Goal: Entertainment & Leisure: Consume media (video, audio)

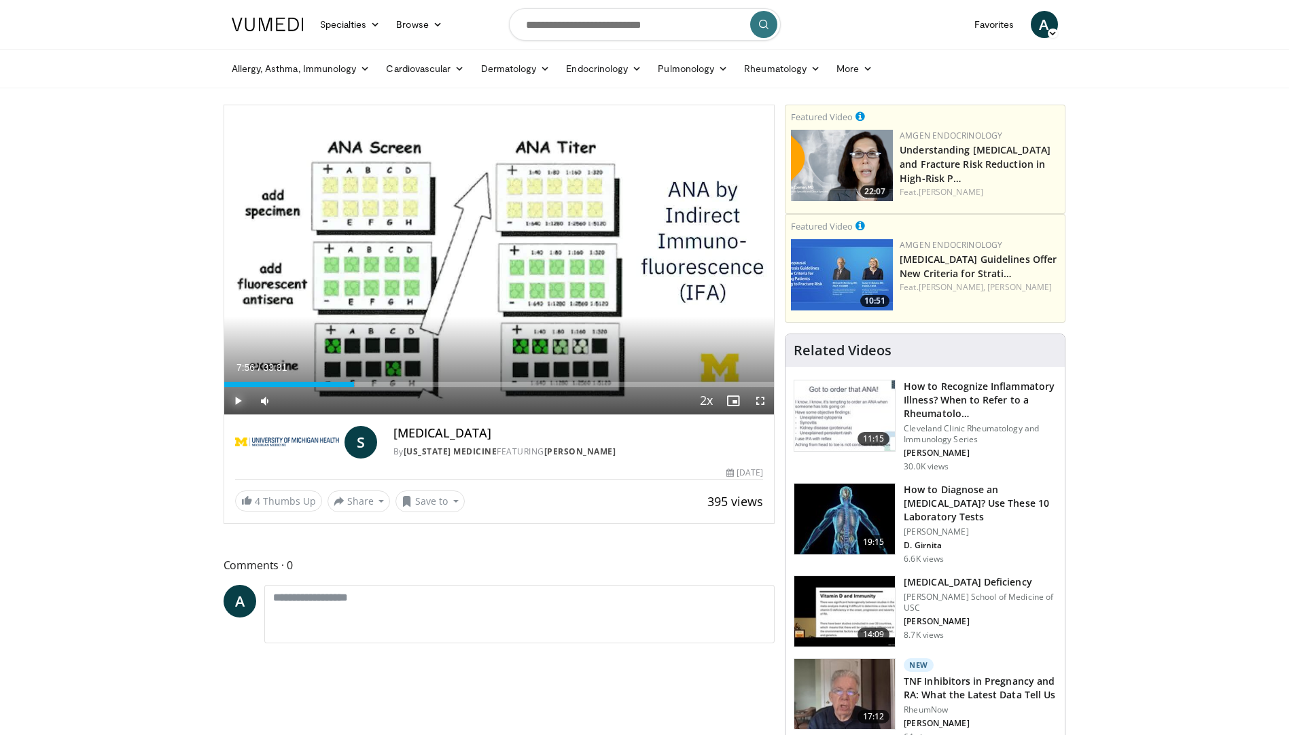
click at [239, 408] on span "Video Player" at bounding box center [237, 400] width 27 height 27
click at [756, 398] on span "Video Player" at bounding box center [760, 400] width 27 height 27
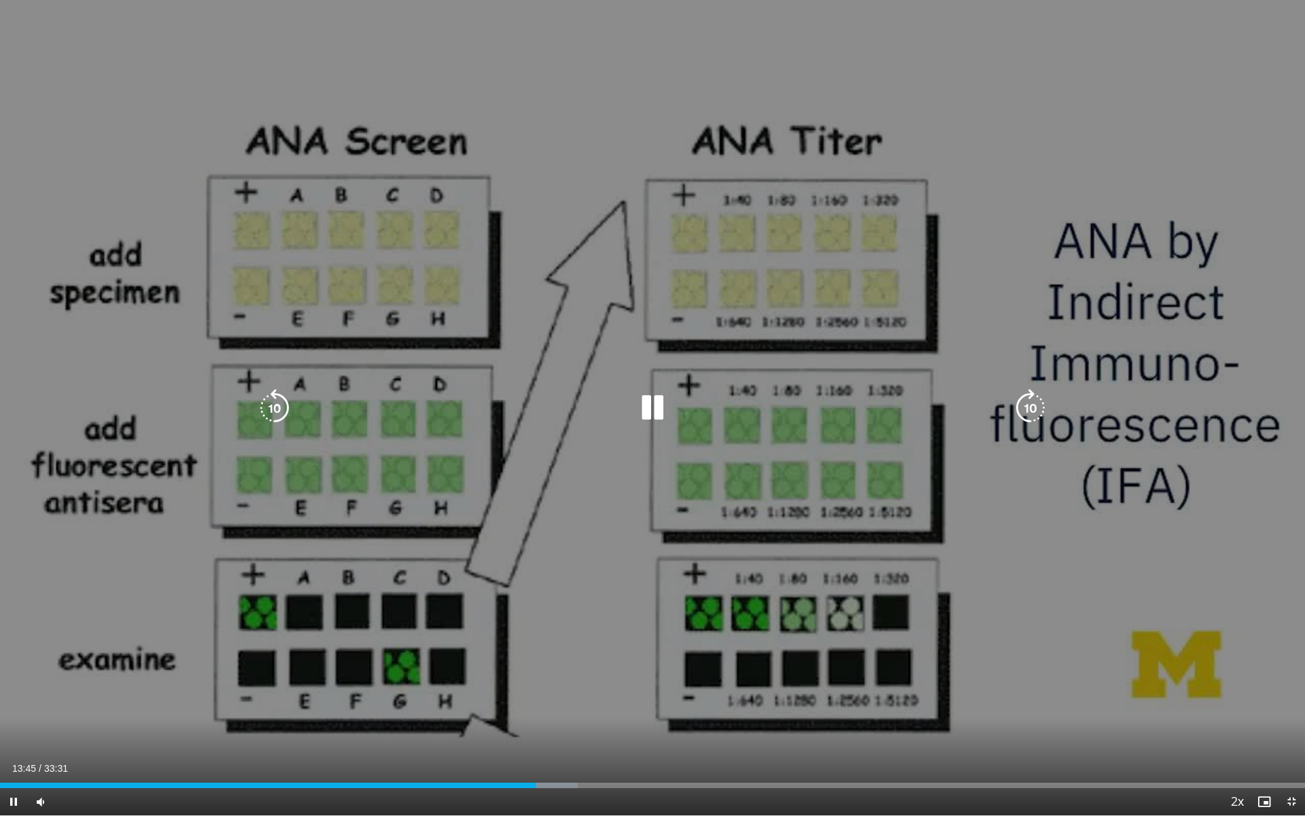
click at [691, 400] on div "Video Player" at bounding box center [652, 407] width 783 height 27
click at [648, 398] on icon "Video Player" at bounding box center [652, 408] width 38 height 38
click at [650, 410] on icon "Video Player" at bounding box center [652, 408] width 38 height 38
click at [658, 408] on icon "Video Player" at bounding box center [652, 408] width 38 height 38
drag, startPoint x: 654, startPoint y: 402, endPoint x: 638, endPoint y: 403, distance: 16.4
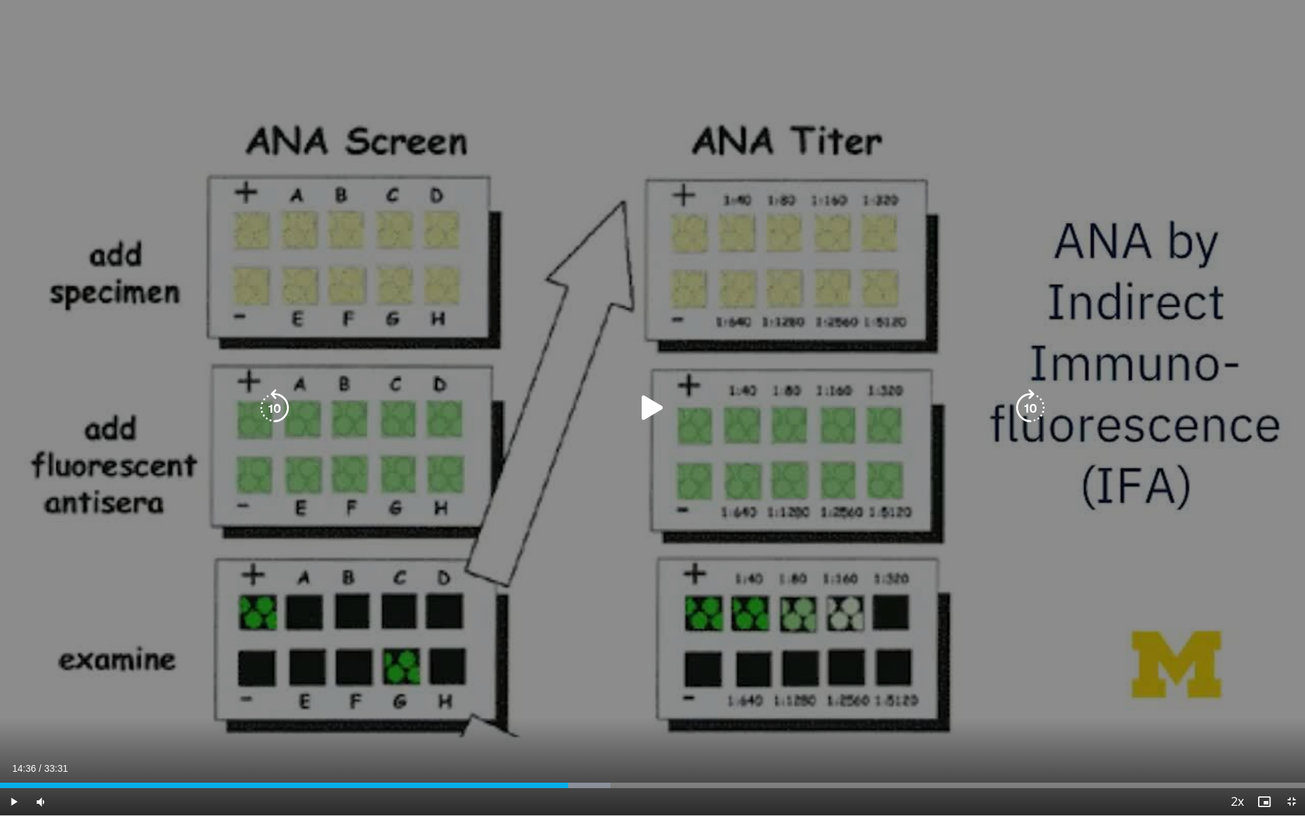
click at [653, 402] on icon "Video Player" at bounding box center [652, 408] width 38 height 38
click at [658, 395] on icon "Video Player" at bounding box center [652, 408] width 38 height 38
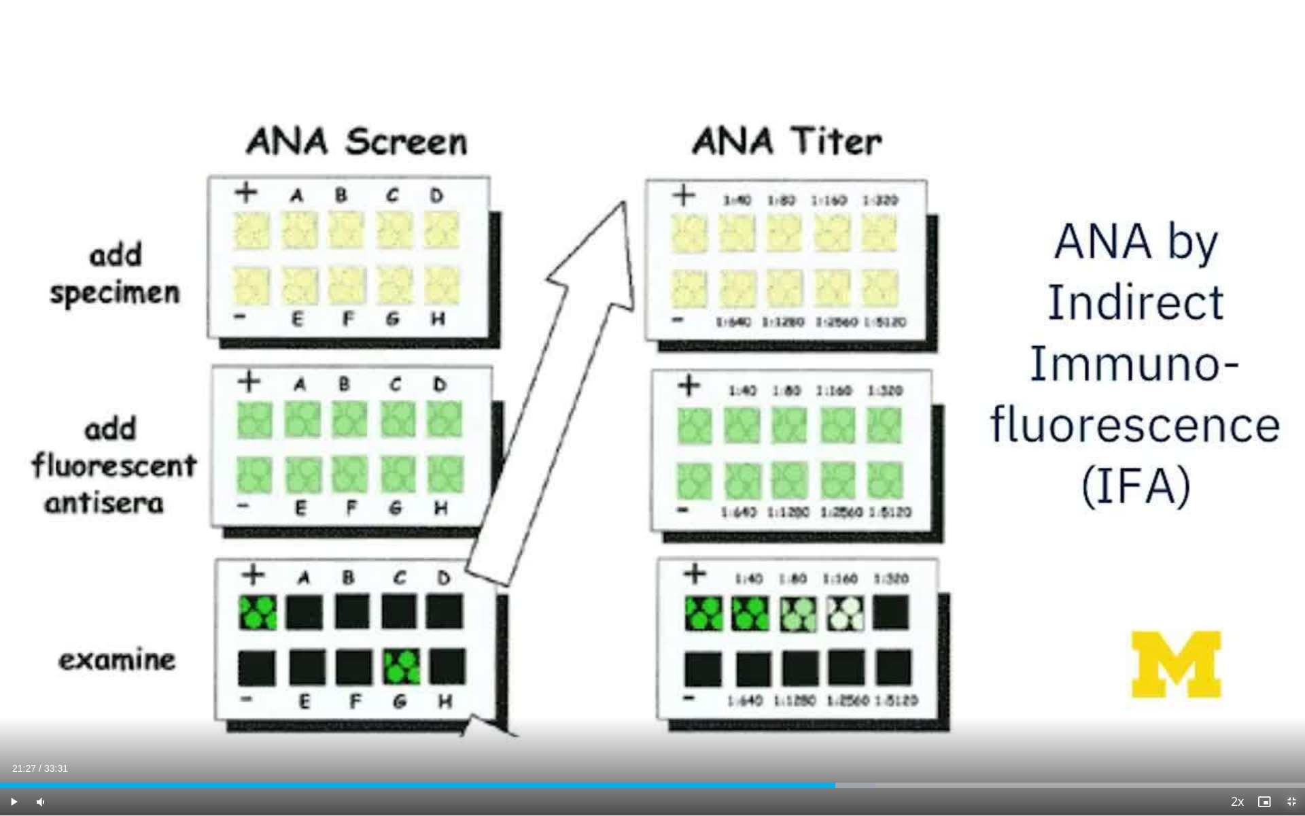
click at [1289, 735] on span "Video Player" at bounding box center [1291, 801] width 27 height 27
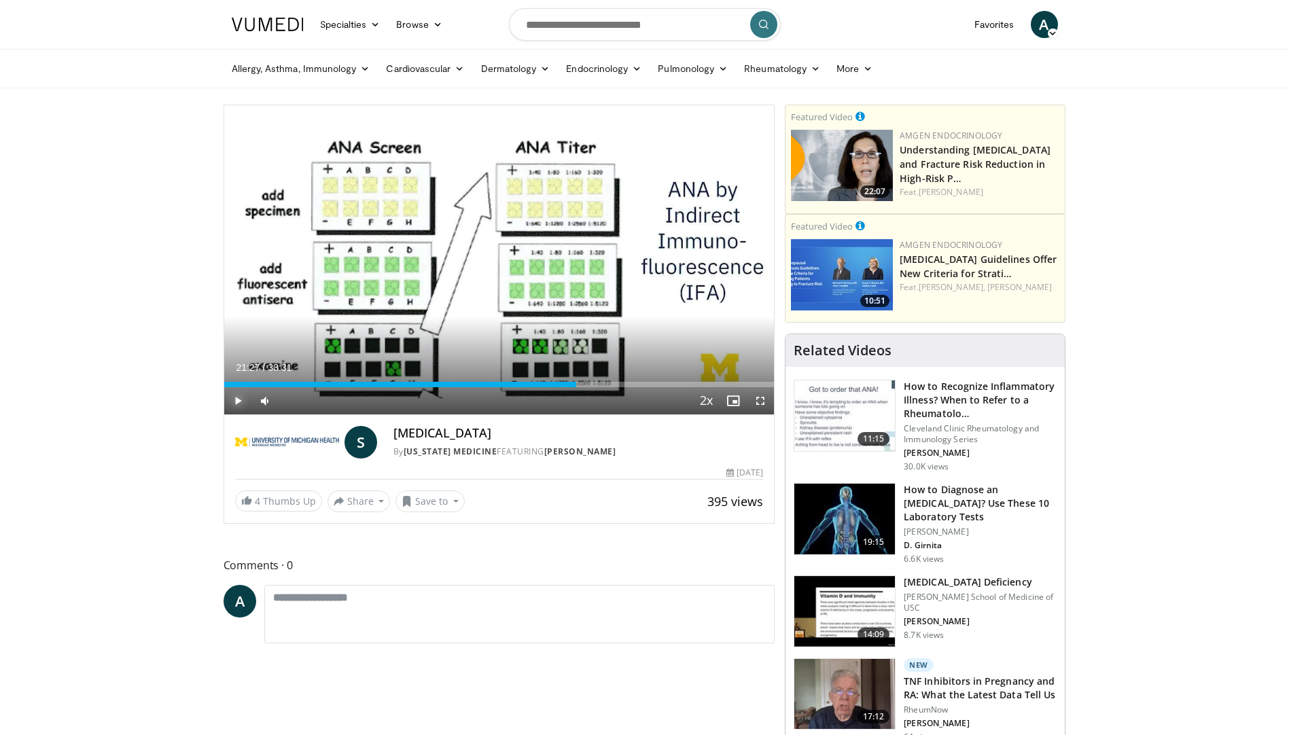
click at [235, 403] on span "Video Player" at bounding box center [237, 400] width 27 height 27
click at [234, 404] on span "Video Player" at bounding box center [237, 400] width 27 height 27
click at [241, 402] on span "Video Player" at bounding box center [237, 400] width 27 height 27
click at [235, 404] on span "Video Player" at bounding box center [237, 400] width 27 height 27
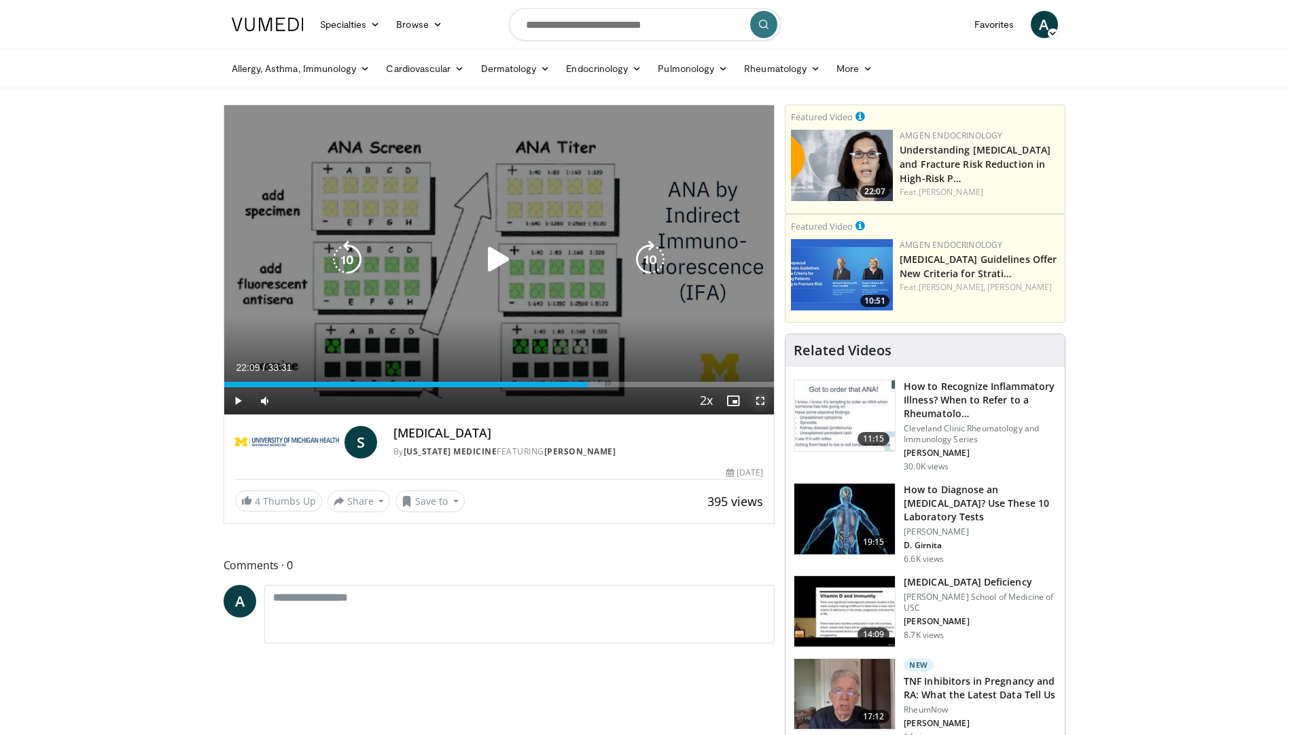
drag, startPoint x: 762, startPoint y: 406, endPoint x: 765, endPoint y: 457, distance: 50.4
click at [762, 406] on span "Video Player" at bounding box center [760, 400] width 27 height 27
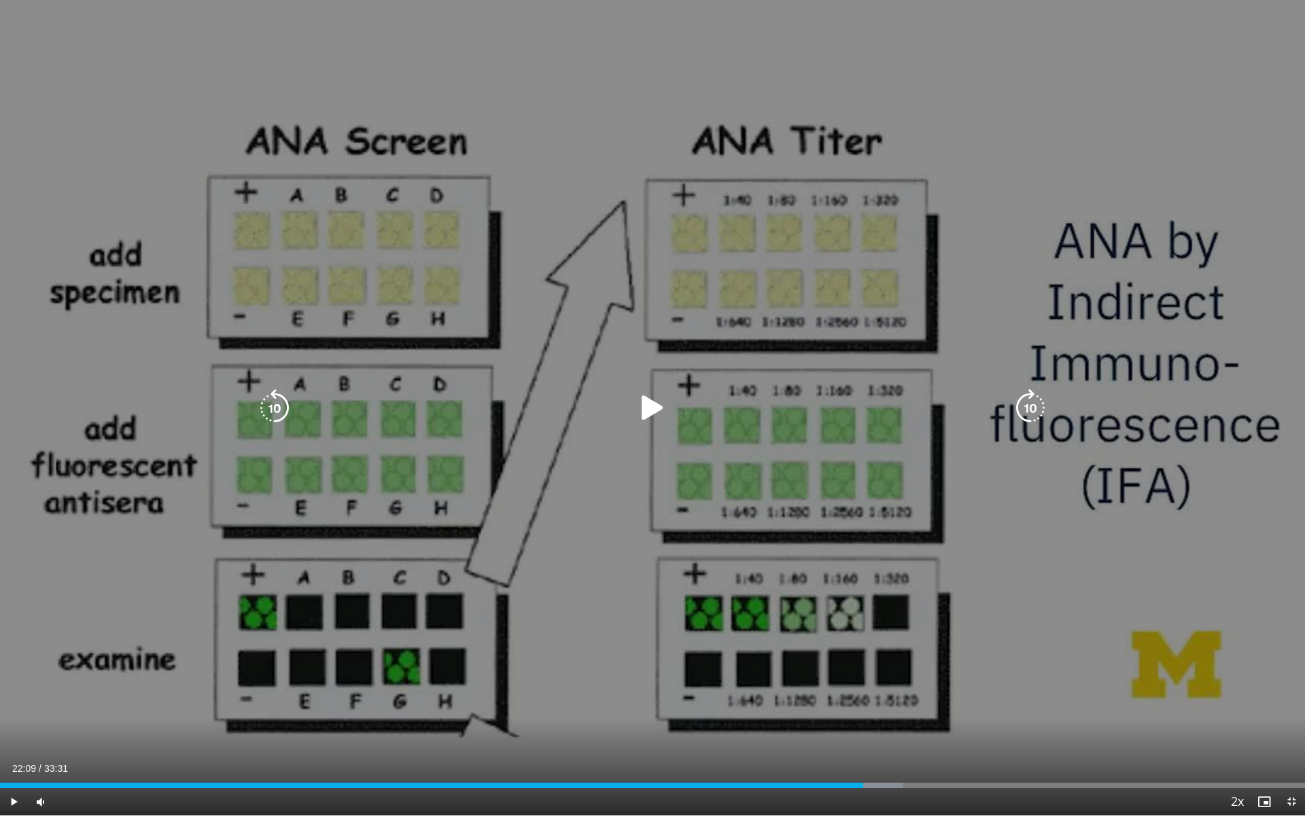
drag, startPoint x: 12, startPoint y: 19, endPoint x: 368, endPoint y: 194, distance: 396.7
click at [499, 247] on div "10 seconds Tap to unmute" at bounding box center [652, 407] width 1305 height 815
click at [661, 256] on div "10 seconds Tap to unmute" at bounding box center [652, 407] width 1305 height 815
click at [654, 404] on icon "Video Player" at bounding box center [652, 408] width 38 height 38
click at [650, 395] on icon "Video Player" at bounding box center [652, 408] width 38 height 38
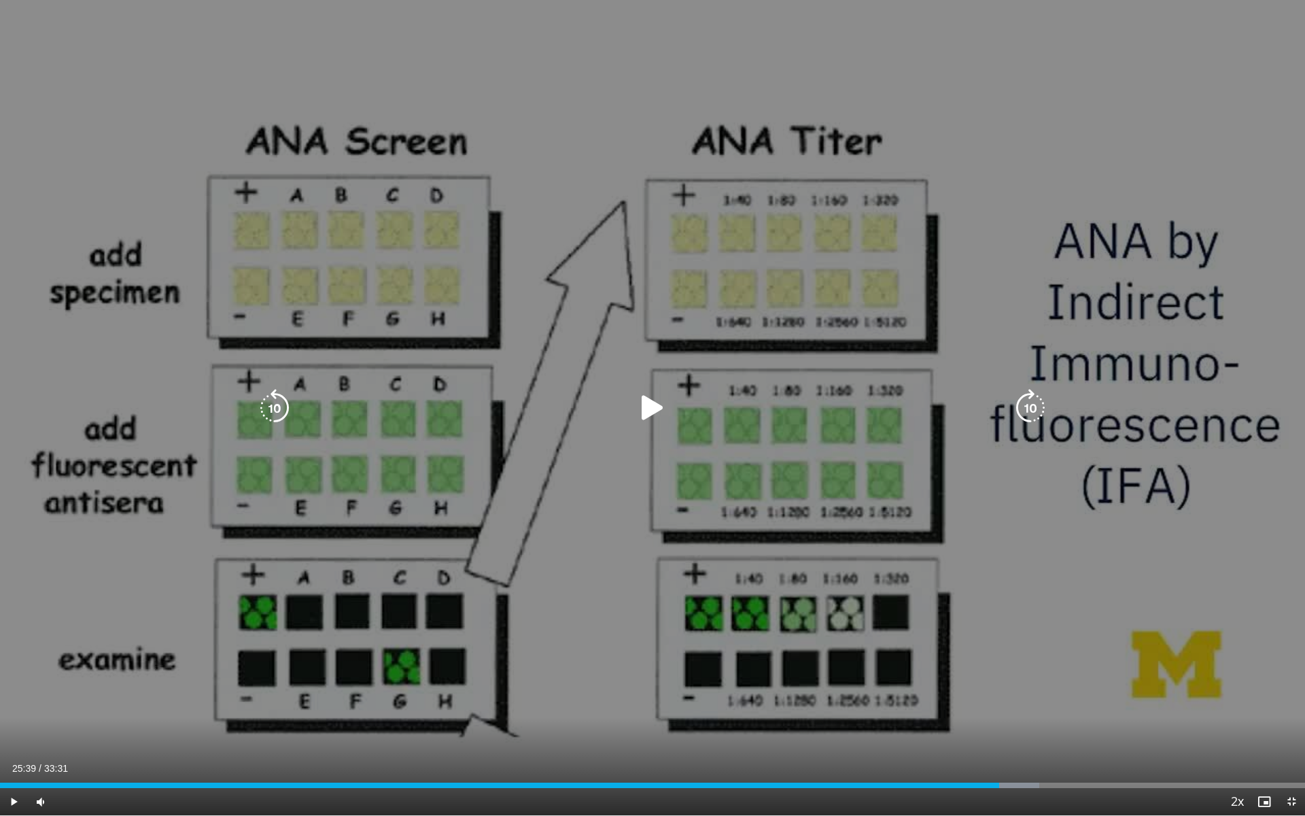
click at [473, 463] on div "10 seconds Tap to unmute" at bounding box center [652, 407] width 1305 height 815
click at [652, 406] on icon "Video Player" at bounding box center [652, 408] width 38 height 38
click at [644, 415] on icon "Video Player" at bounding box center [652, 408] width 38 height 38
click at [640, 400] on icon "Video Player" at bounding box center [652, 408] width 38 height 38
click at [646, 410] on icon "Video Player" at bounding box center [652, 408] width 38 height 38
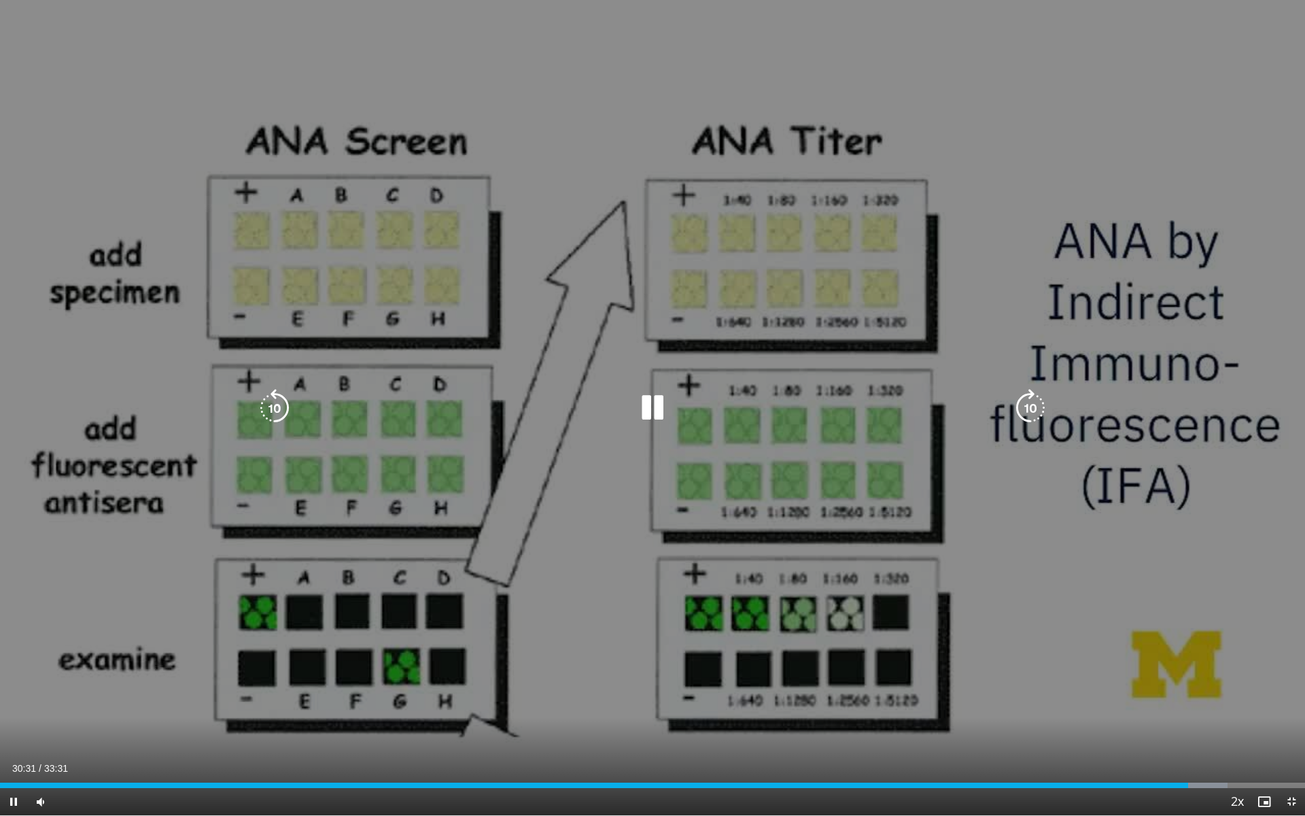
click at [650, 397] on icon "Video Player" at bounding box center [652, 408] width 38 height 38
click at [664, 413] on icon "Video Player" at bounding box center [652, 408] width 38 height 38
click at [640, 398] on icon "Video Player" at bounding box center [652, 408] width 38 height 38
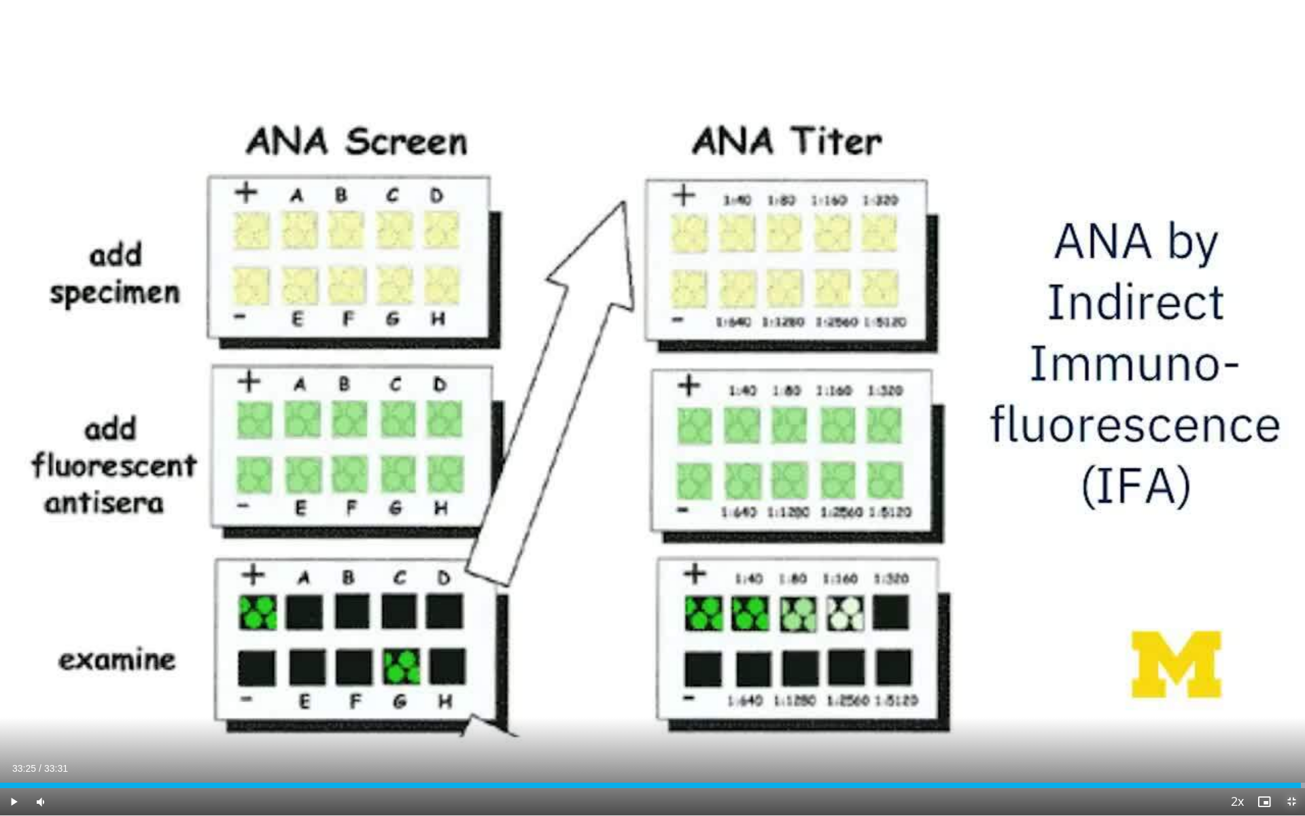
click at [1286, 735] on span "Video Player" at bounding box center [1291, 801] width 27 height 27
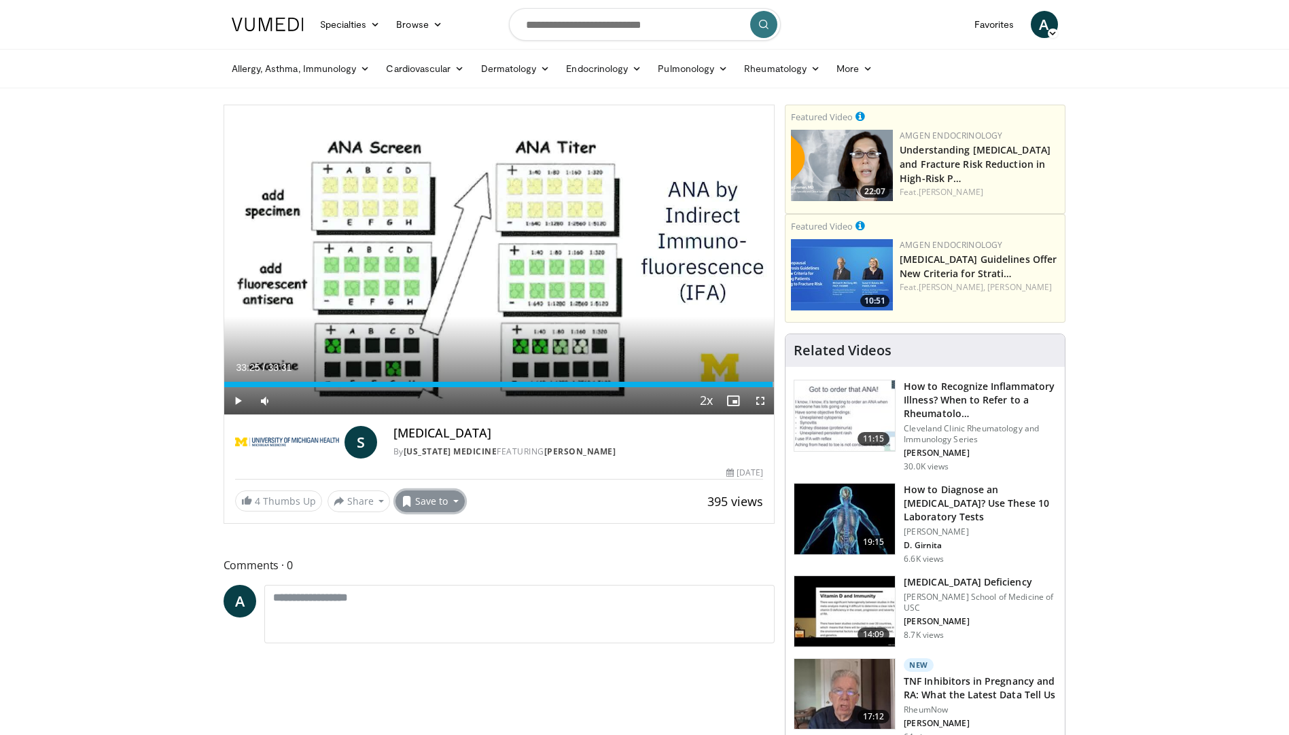
click at [437, 504] on button "Save to" at bounding box center [430, 502] width 69 height 22
click at [455, 532] on span "Add to Favorites" at bounding box center [455, 530] width 84 height 15
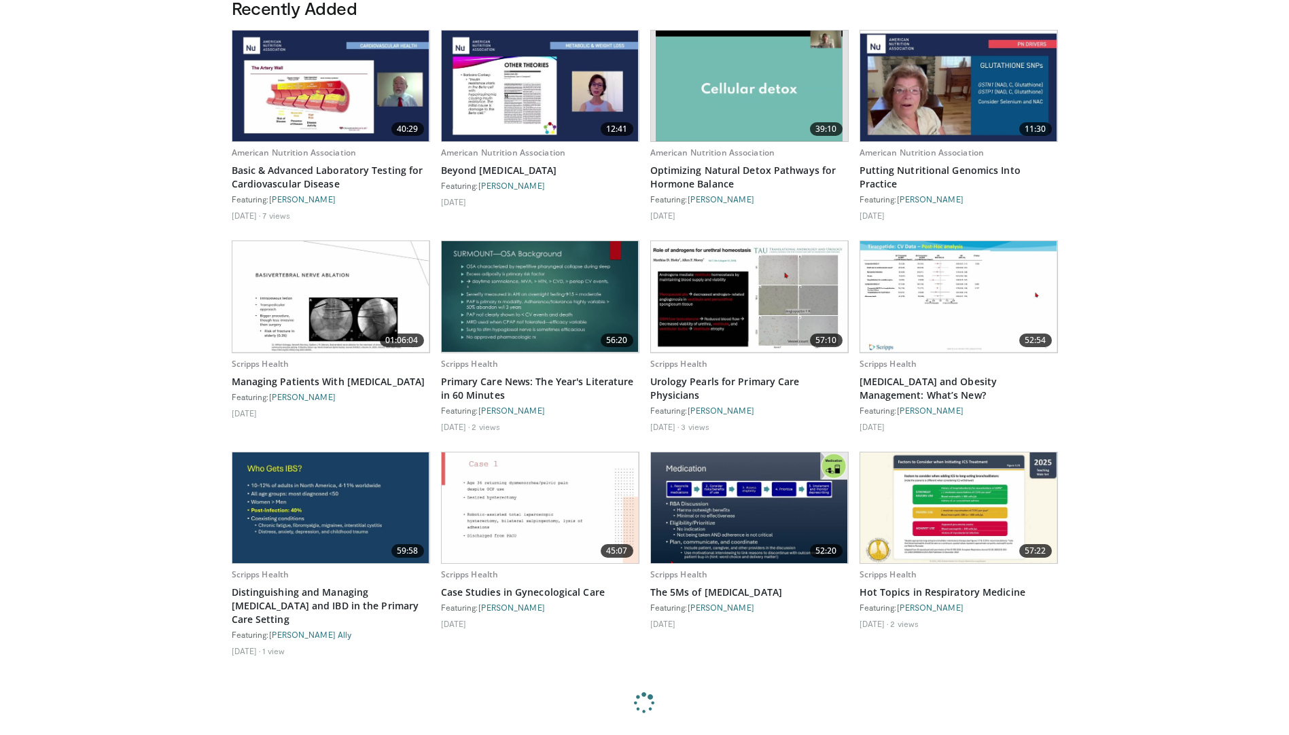
scroll to position [748, 0]
